Goal: Check status: Check status

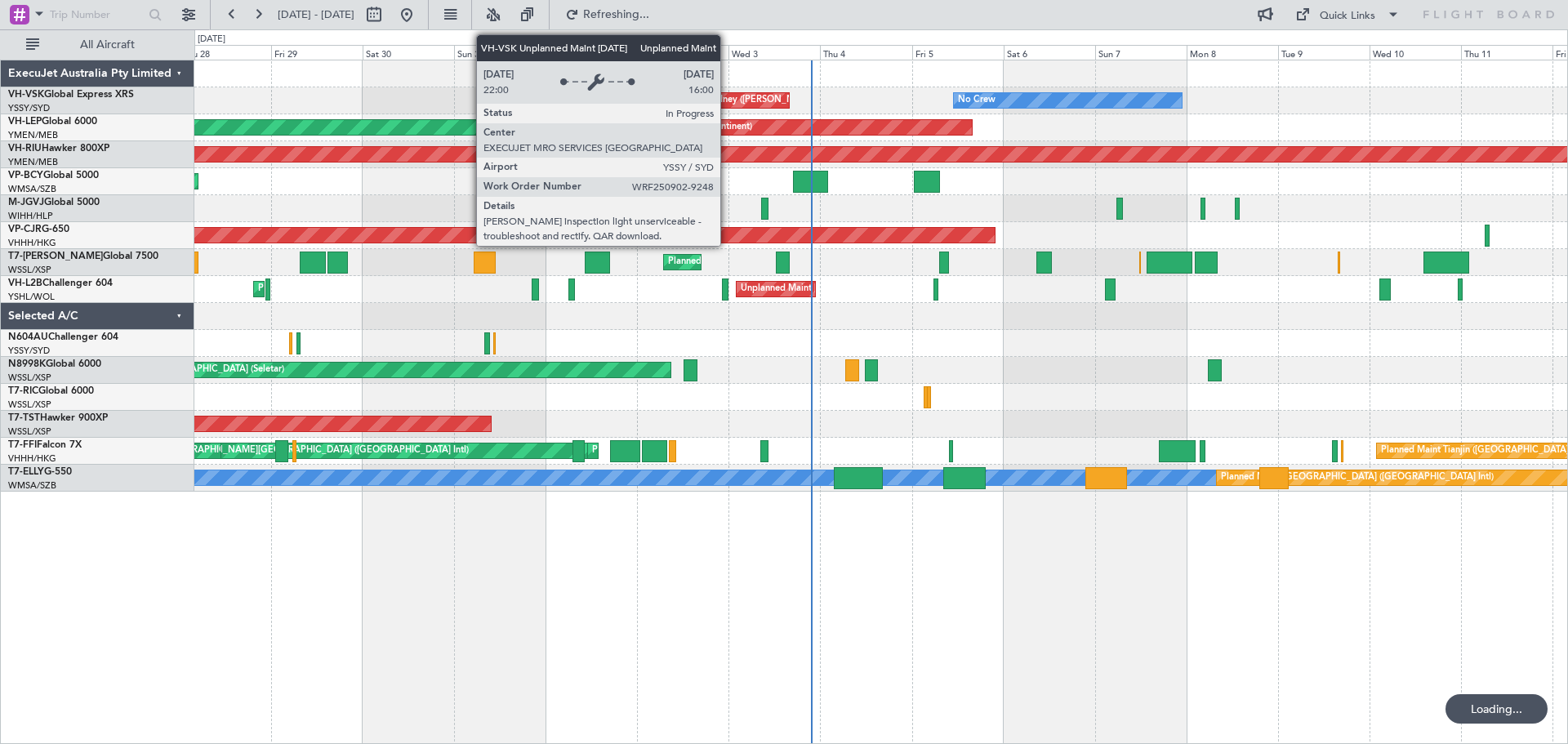
click at [728, 101] on div "Unplanned Maint Sydney ([PERSON_NAME] Intl)" at bounding box center [734, 101] width 201 height 25
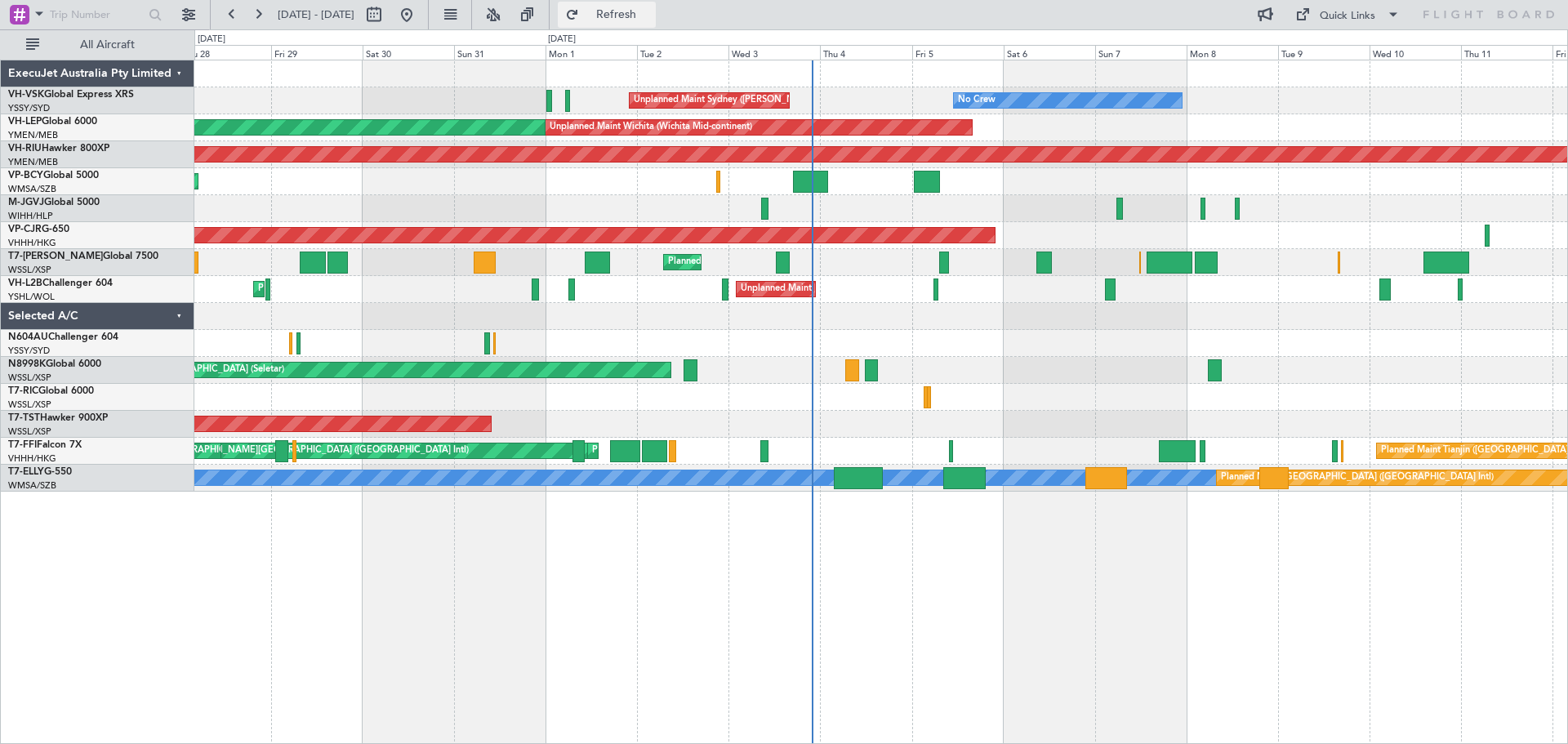
click at [649, 2] on button "Refresh" at bounding box center [606, 14] width 98 height 26
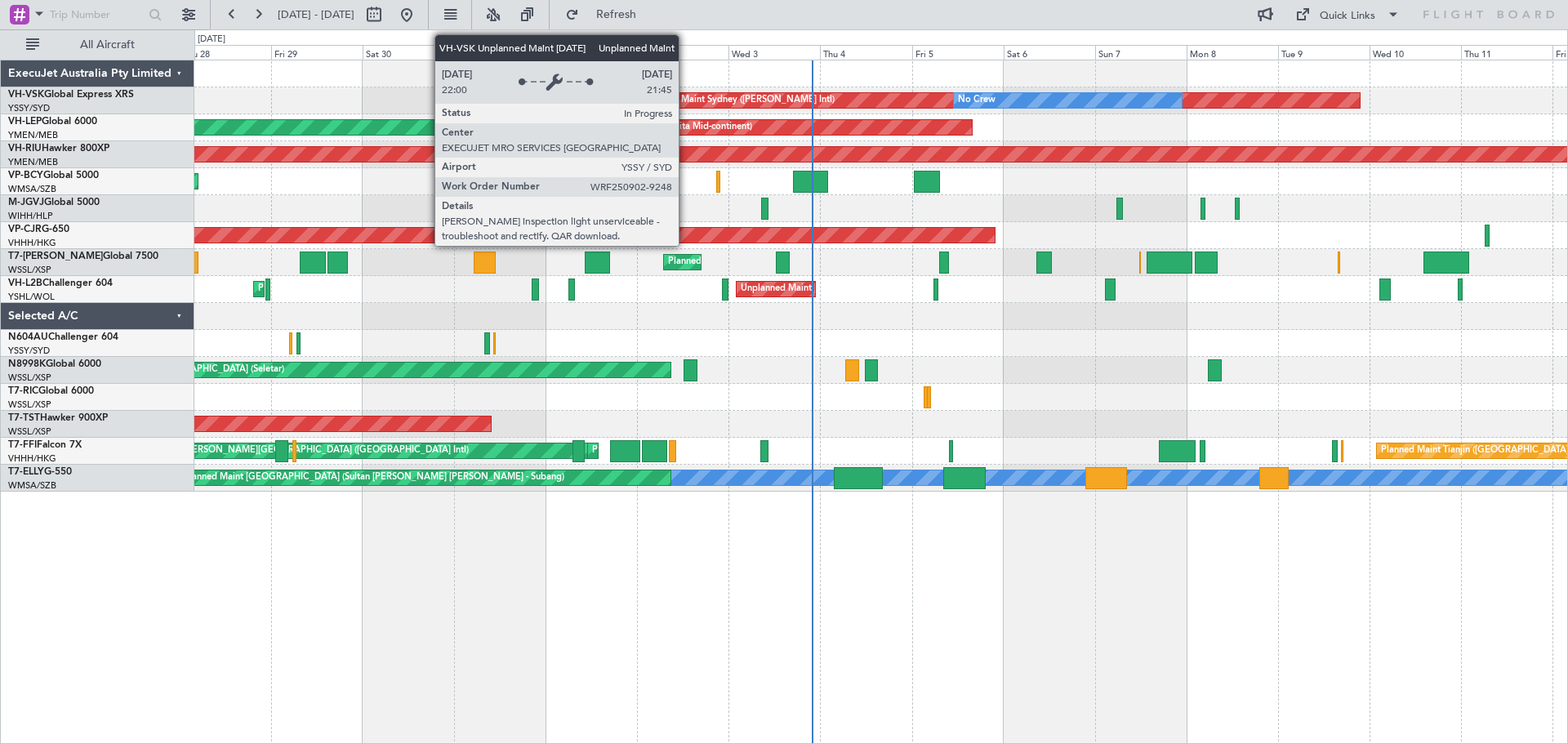
click at [686, 97] on div "Unplanned Maint Sydney ([PERSON_NAME] Intl)" at bounding box center [734, 101] width 201 height 25
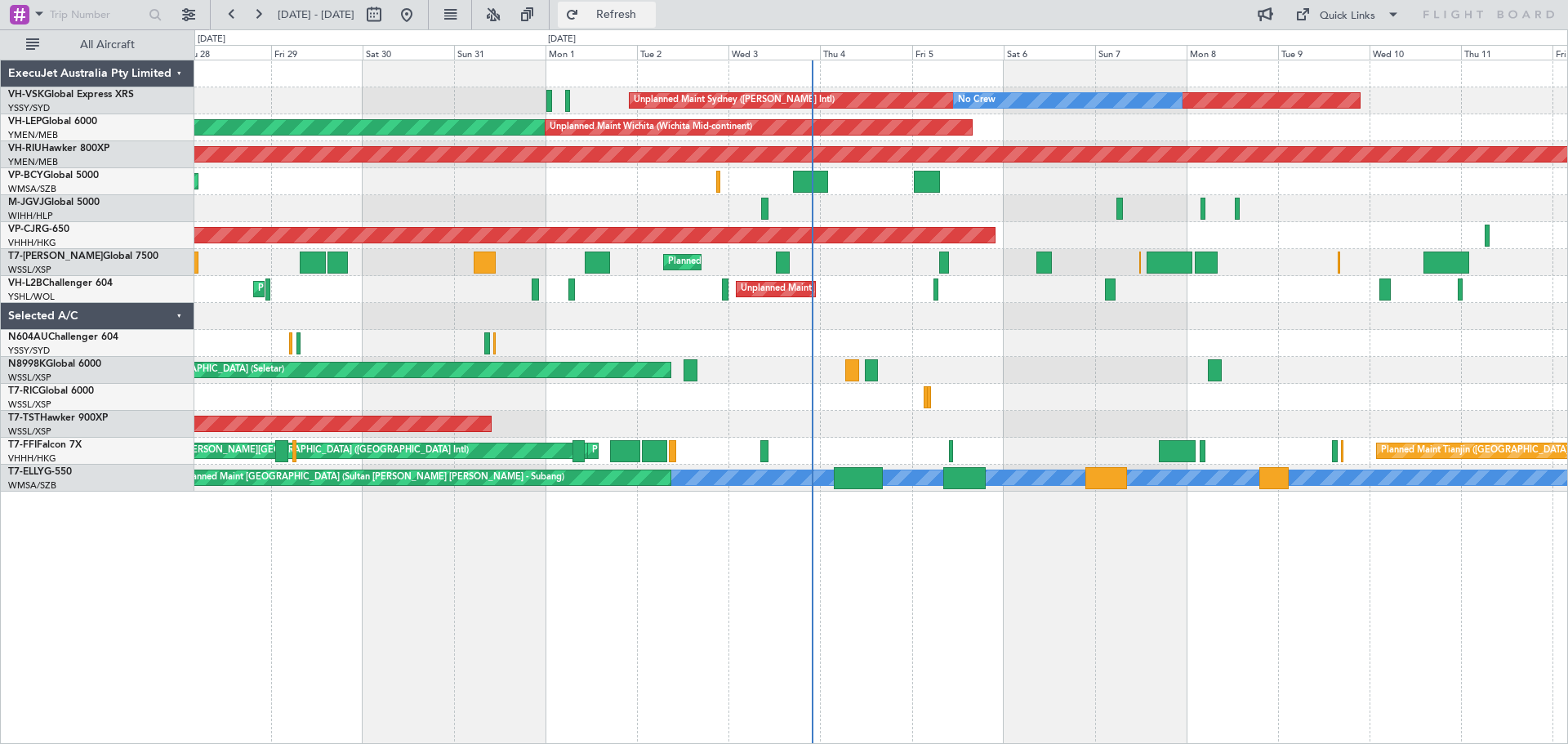
click at [656, 22] on button "Refresh" at bounding box center [606, 14] width 98 height 26
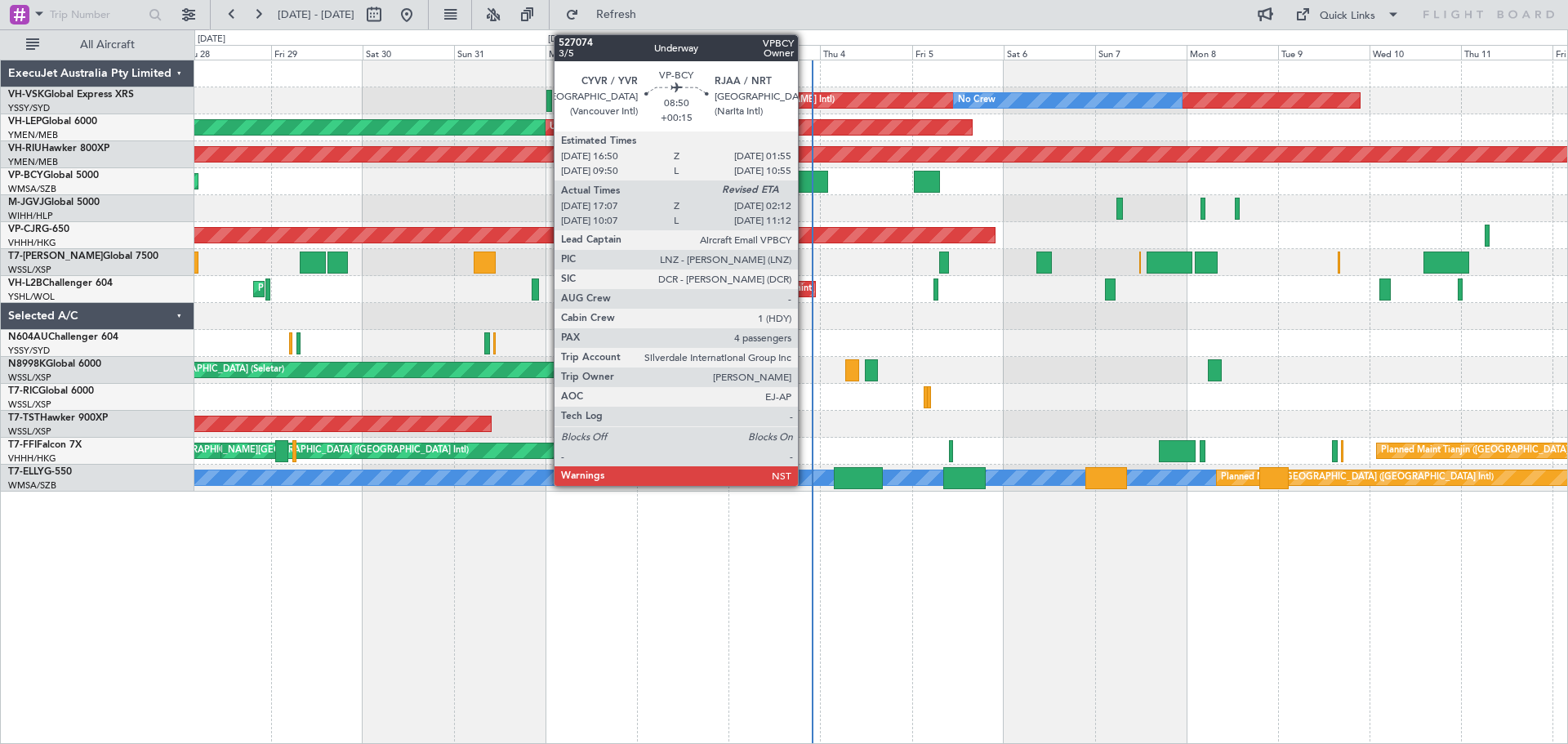
click at [805, 186] on div at bounding box center [810, 181] width 35 height 22
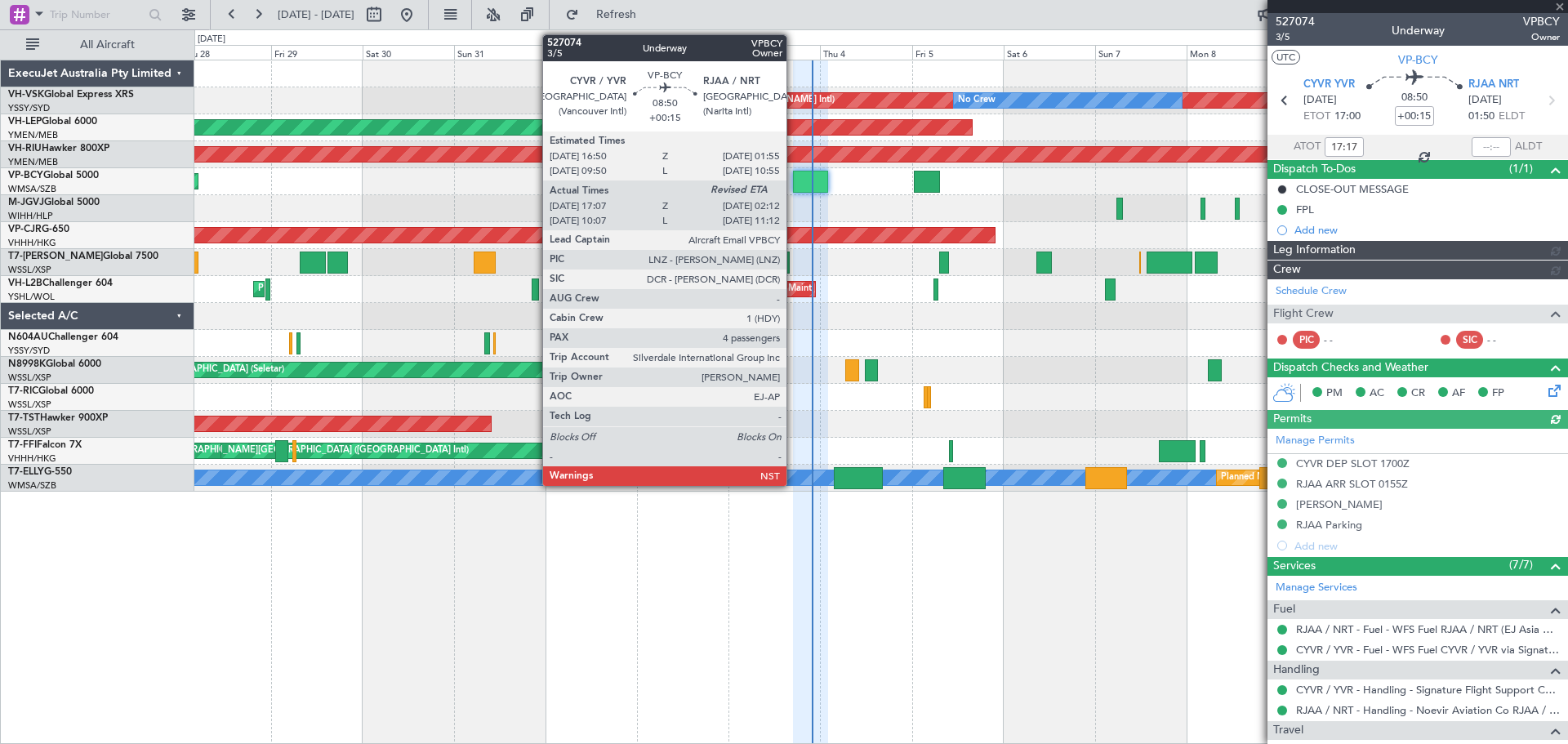
type input "[PERSON_NAME] (BTA)"
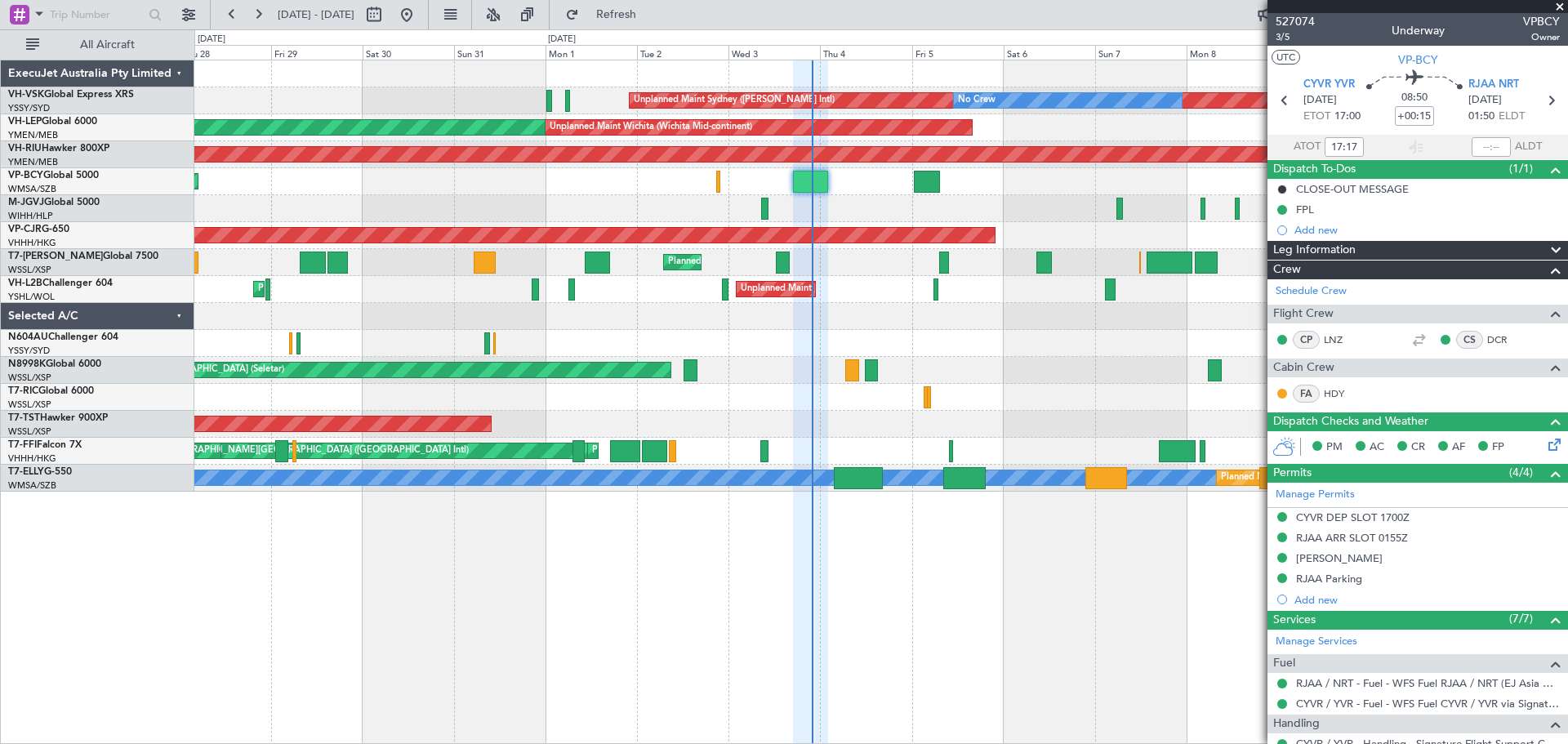
click at [1130, 362] on div "Planned Maint [GEOGRAPHIC_DATA] (Seletar)" at bounding box center [880, 370] width 1373 height 27
click at [1558, 2] on span at bounding box center [1559, 7] width 16 height 14
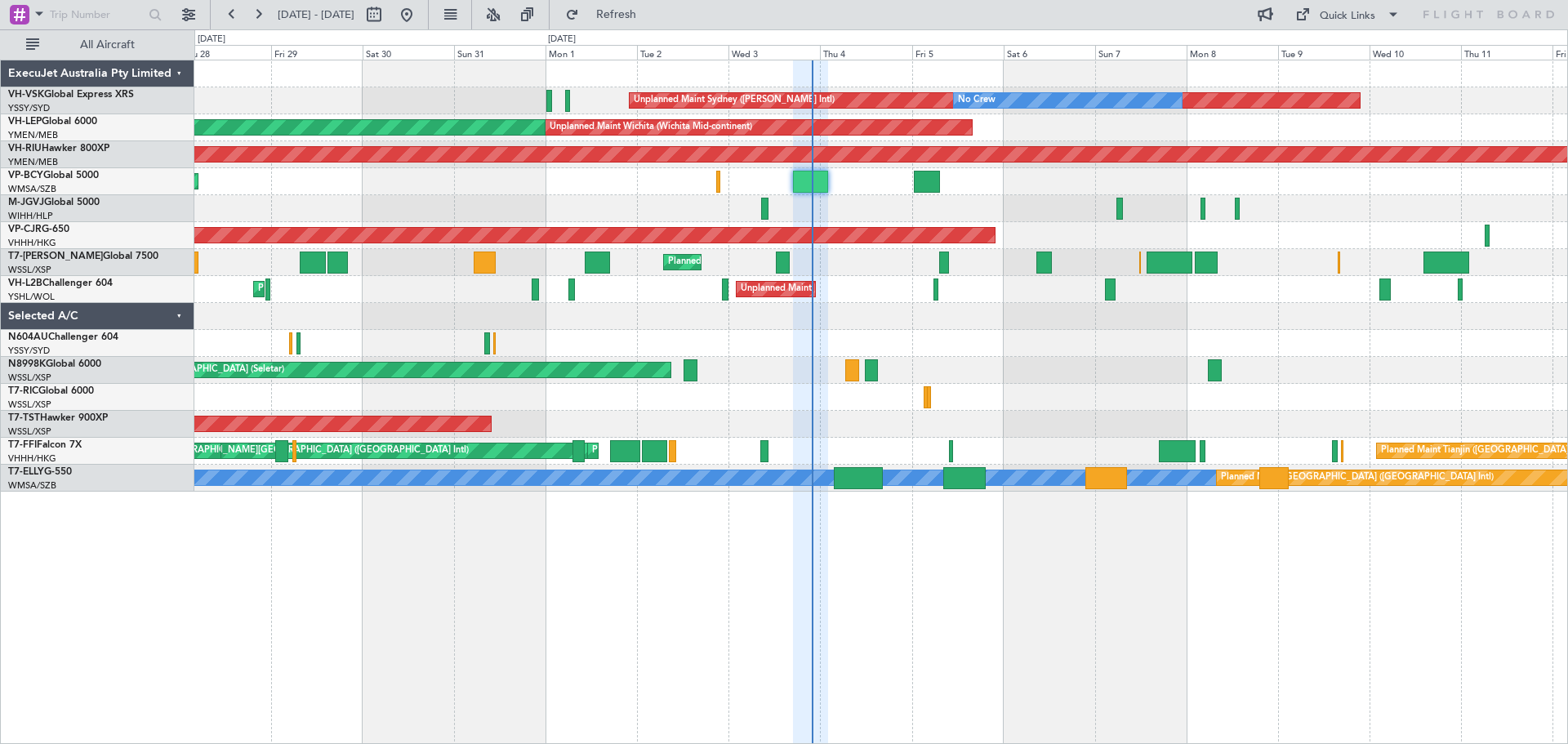
type input "0"
